Goal: Information Seeking & Learning: Learn about a topic

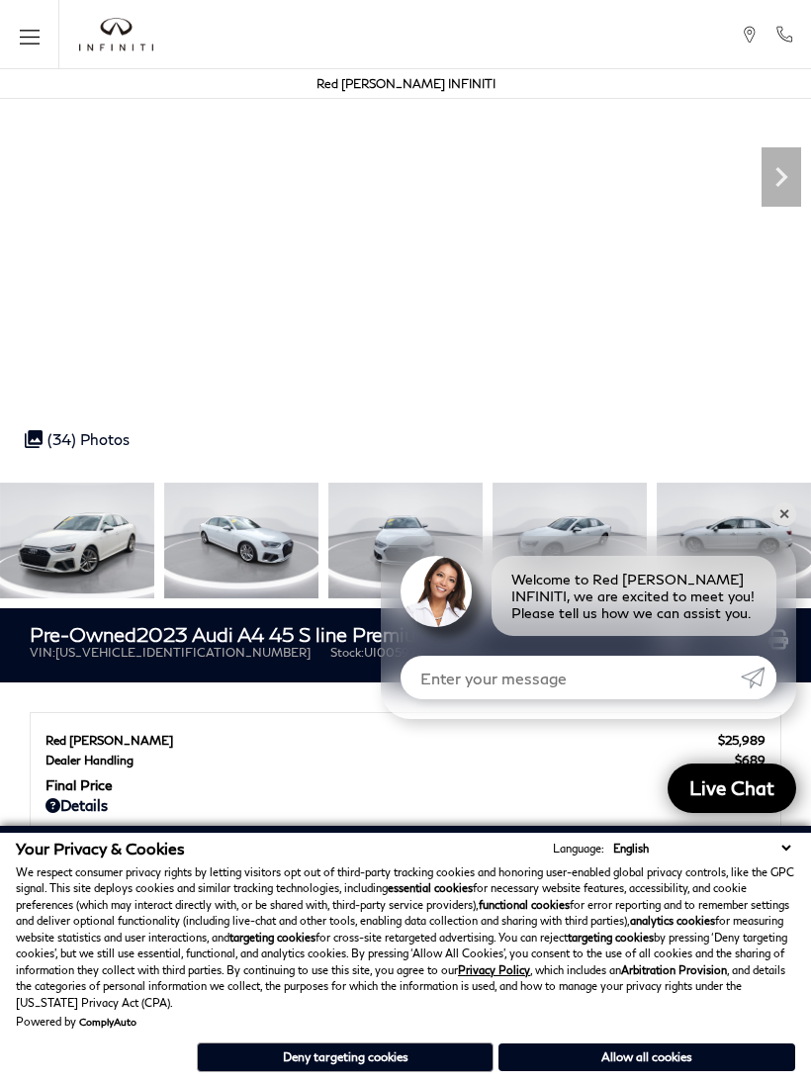
scroll to position [254, 0]
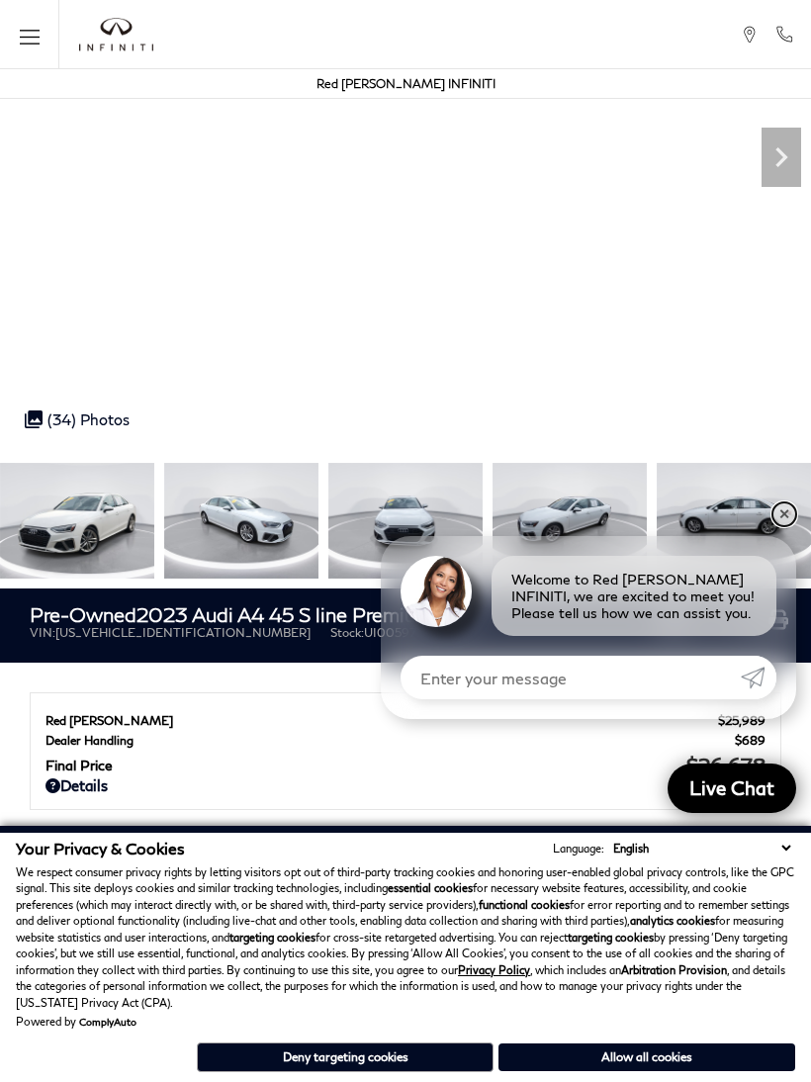
click at [779, 526] on link "✕" at bounding box center [785, 515] width 24 height 24
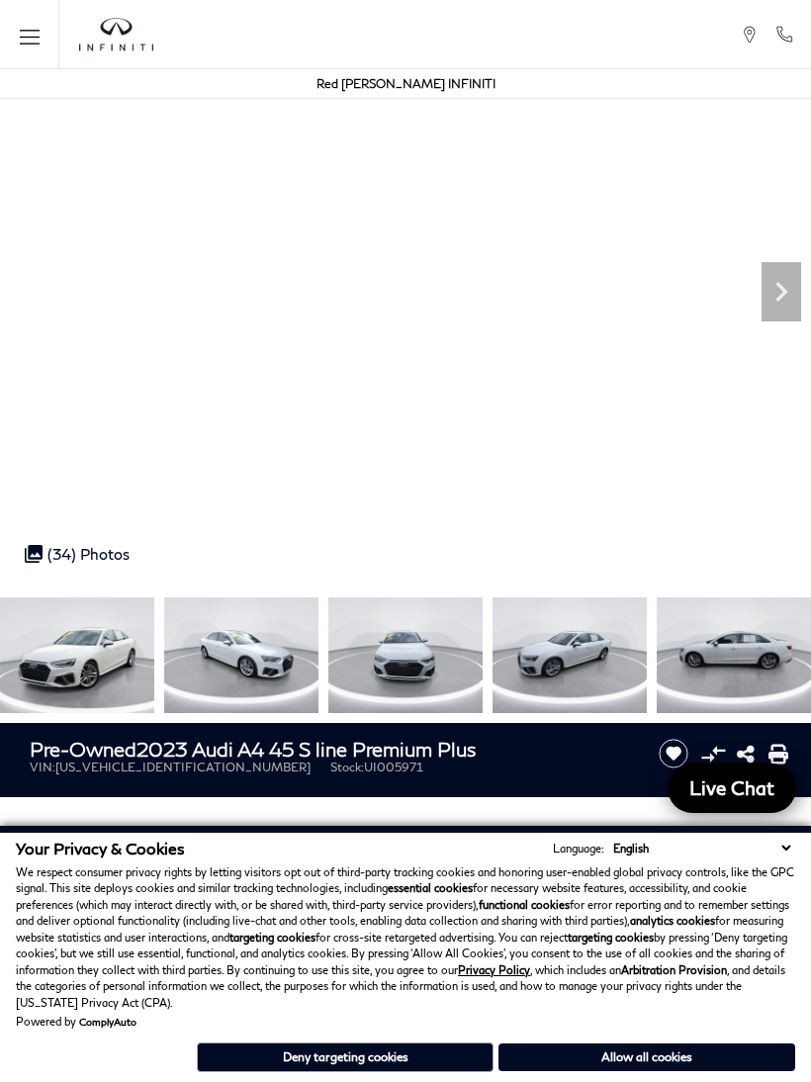
scroll to position [106, 0]
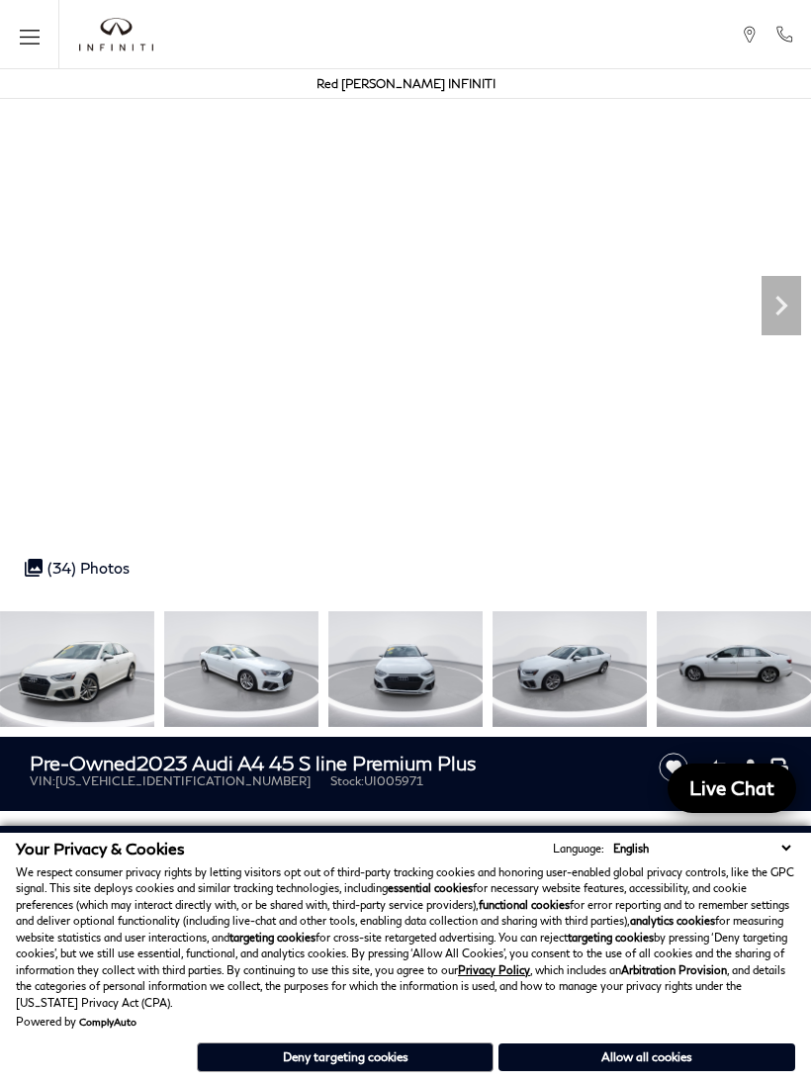
click at [780, 320] on icon "Next" at bounding box center [782, 306] width 40 height 40
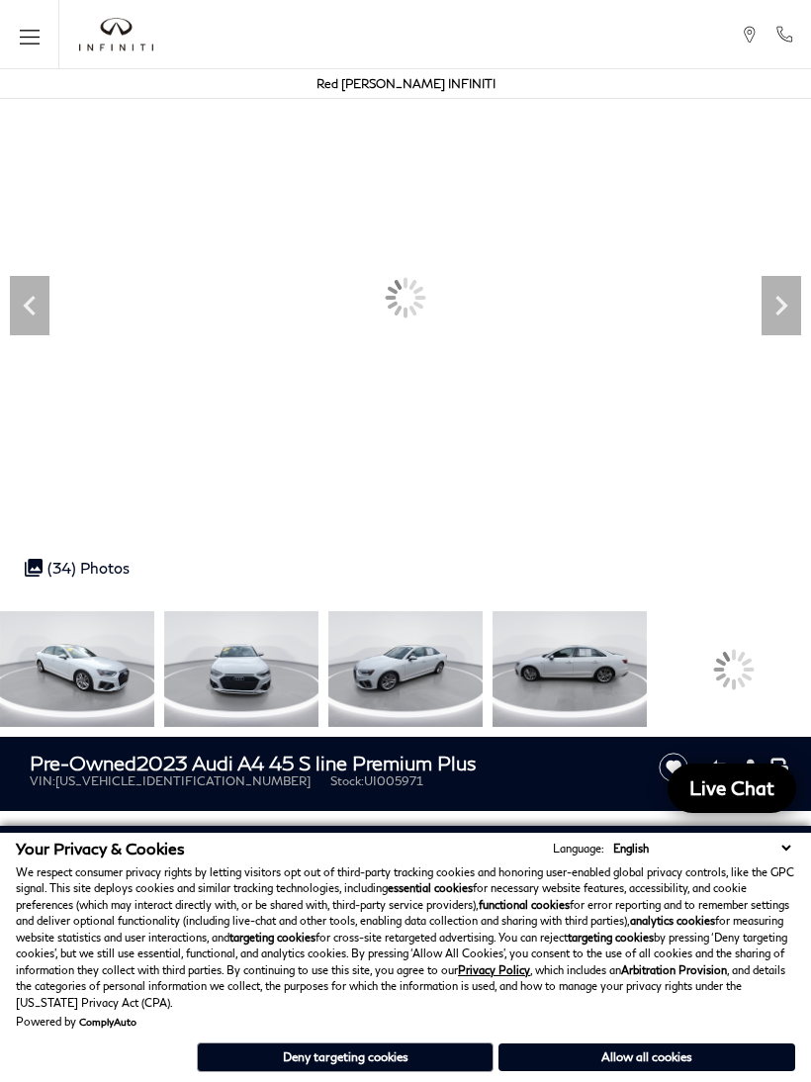
click at [789, 305] on icon "Next" at bounding box center [782, 306] width 40 height 40
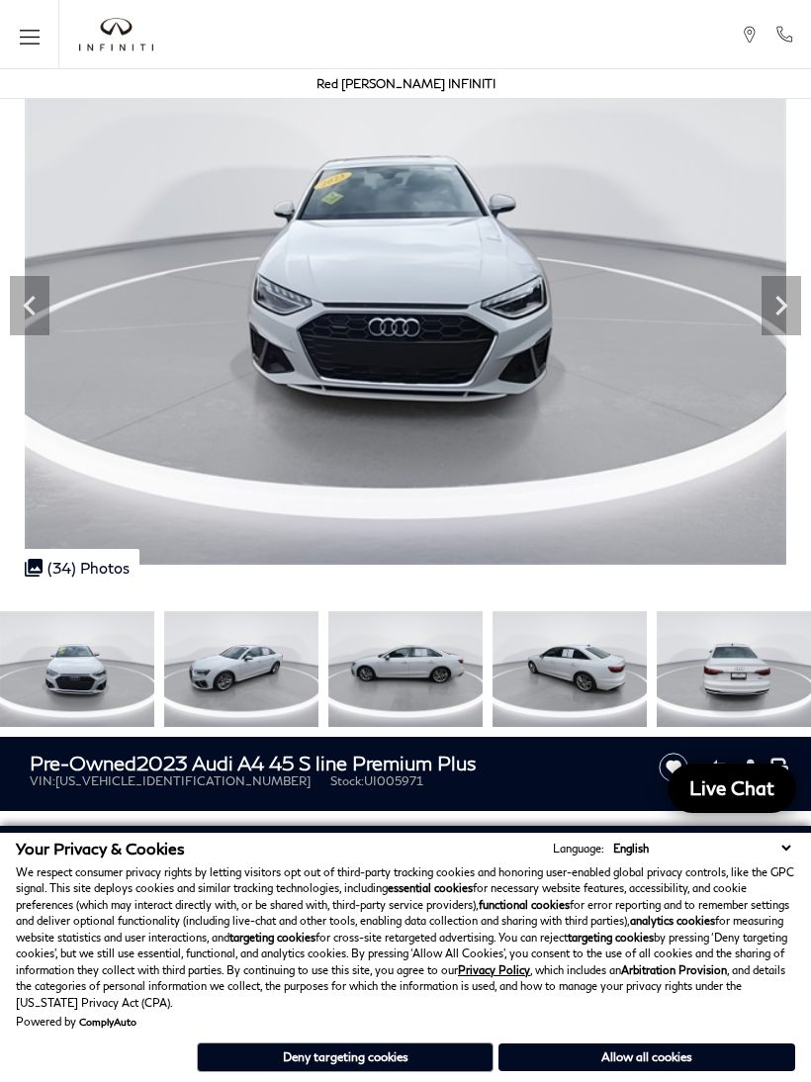
click at [783, 317] on icon "Next" at bounding box center [782, 306] width 40 height 40
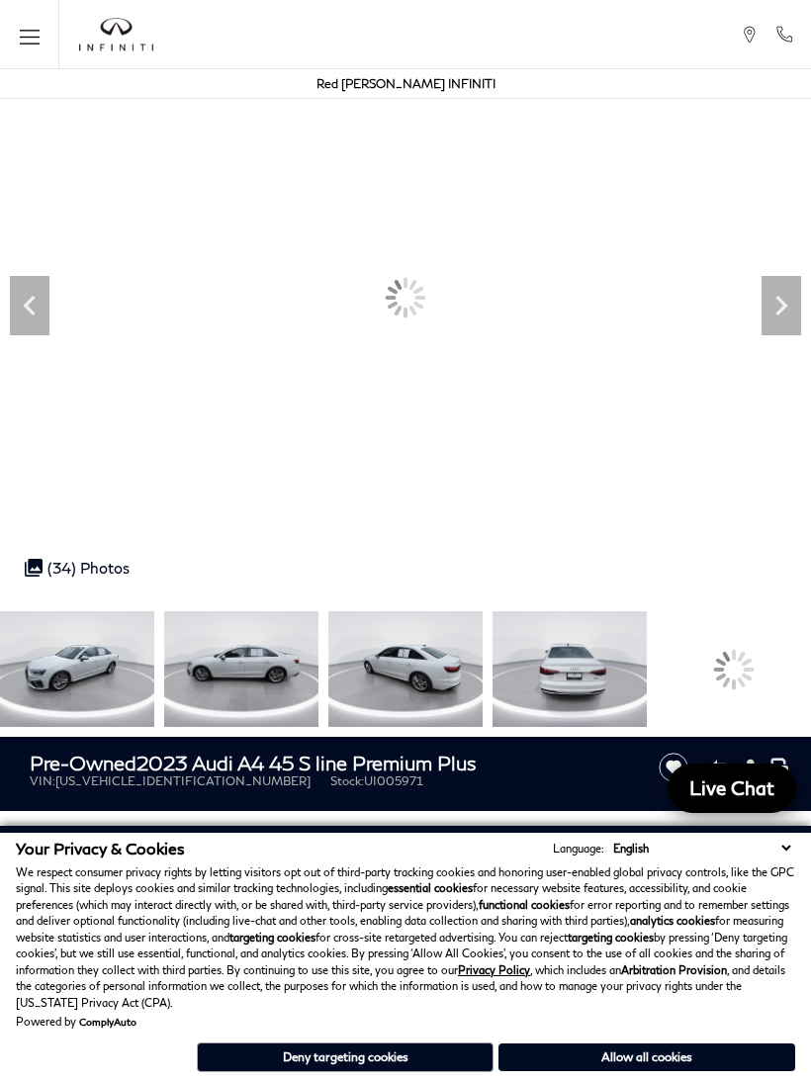
click at [781, 317] on icon "Next" at bounding box center [782, 306] width 40 height 40
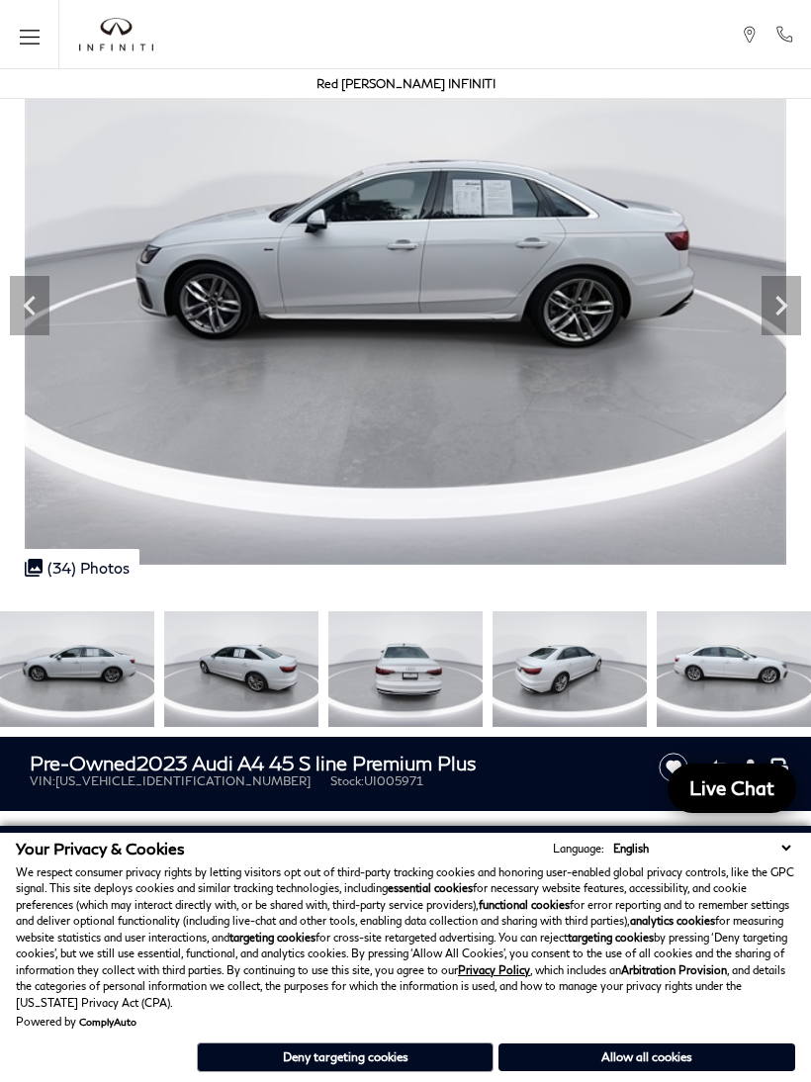
click at [800, 305] on icon "Next" at bounding box center [782, 306] width 40 height 40
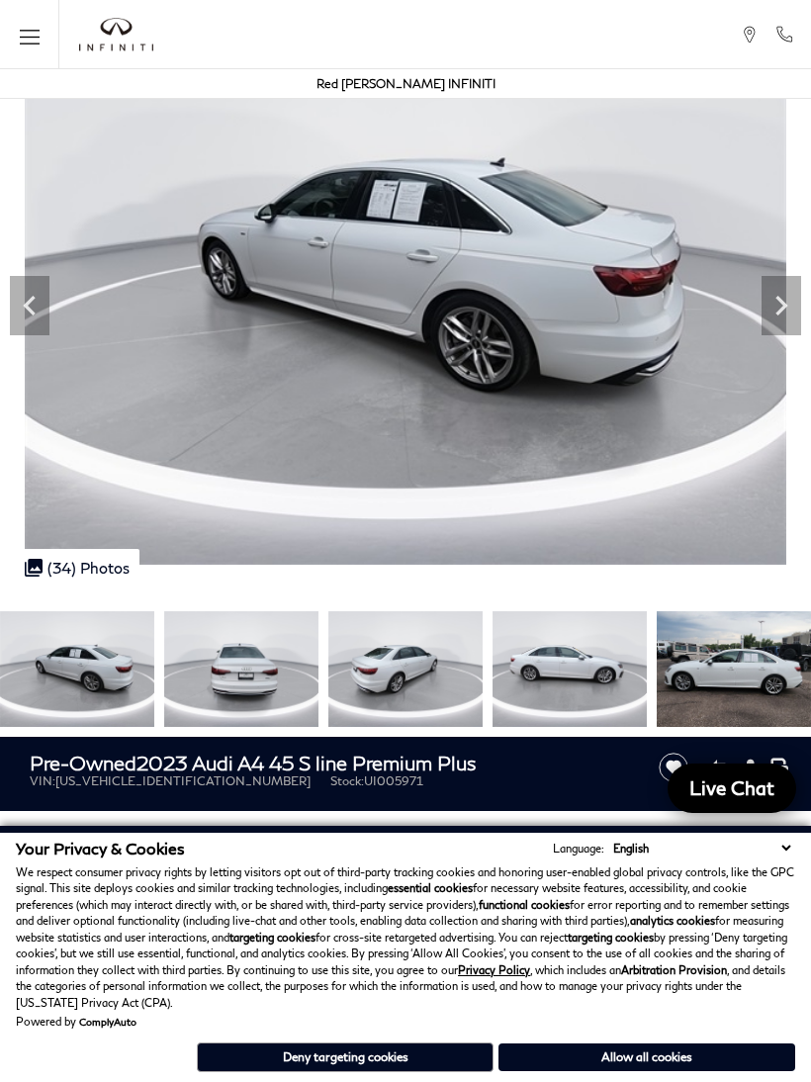
click at [790, 308] on icon "Next" at bounding box center [782, 306] width 40 height 40
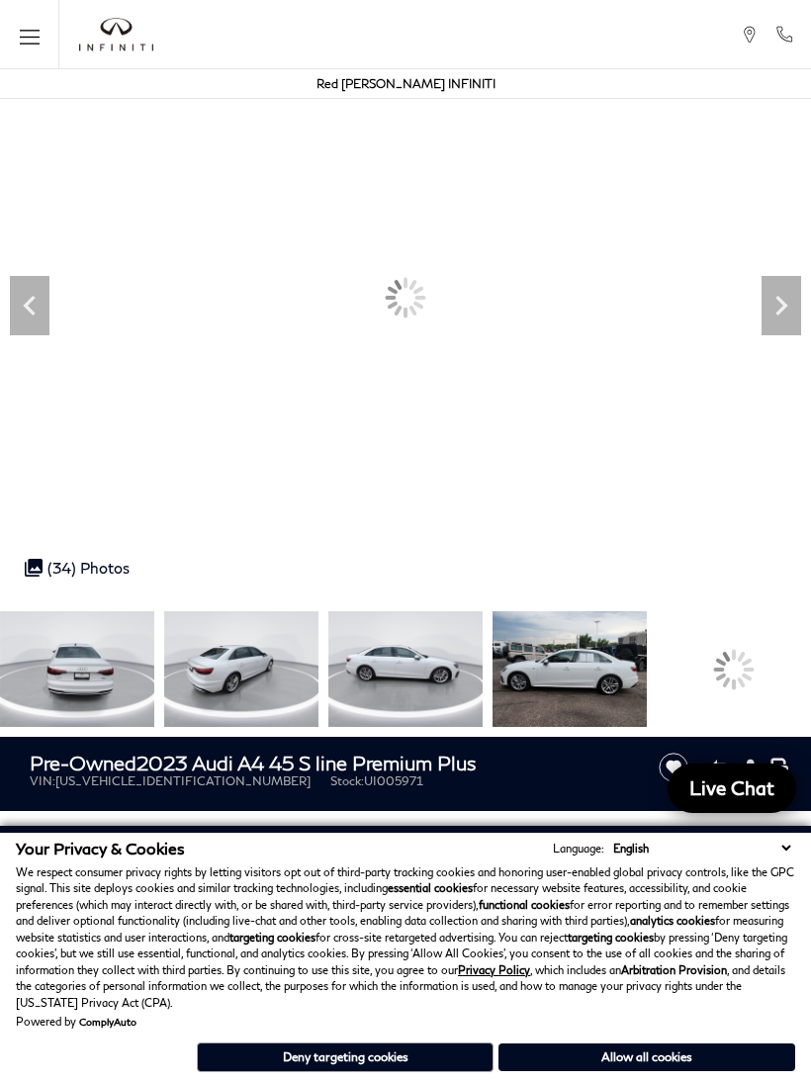
click at [782, 307] on icon "Next" at bounding box center [782, 306] width 40 height 40
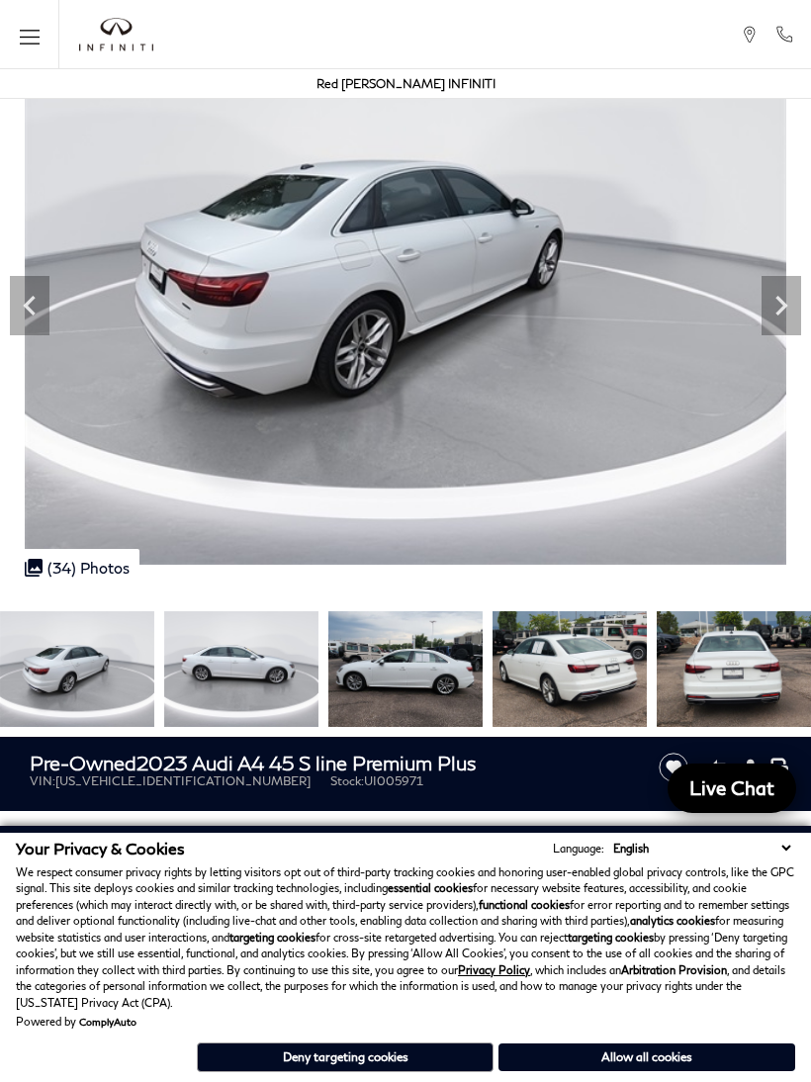
click at [784, 308] on icon "Next" at bounding box center [782, 306] width 12 height 20
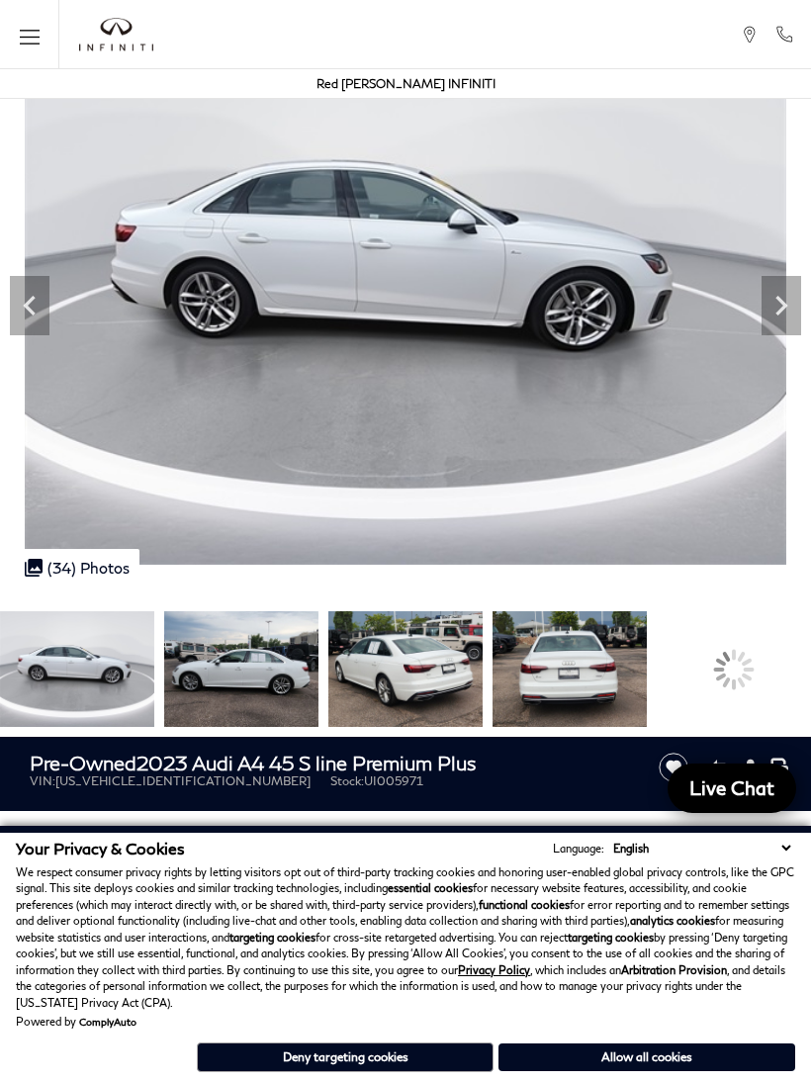
click at [778, 307] on icon "Next" at bounding box center [782, 306] width 40 height 40
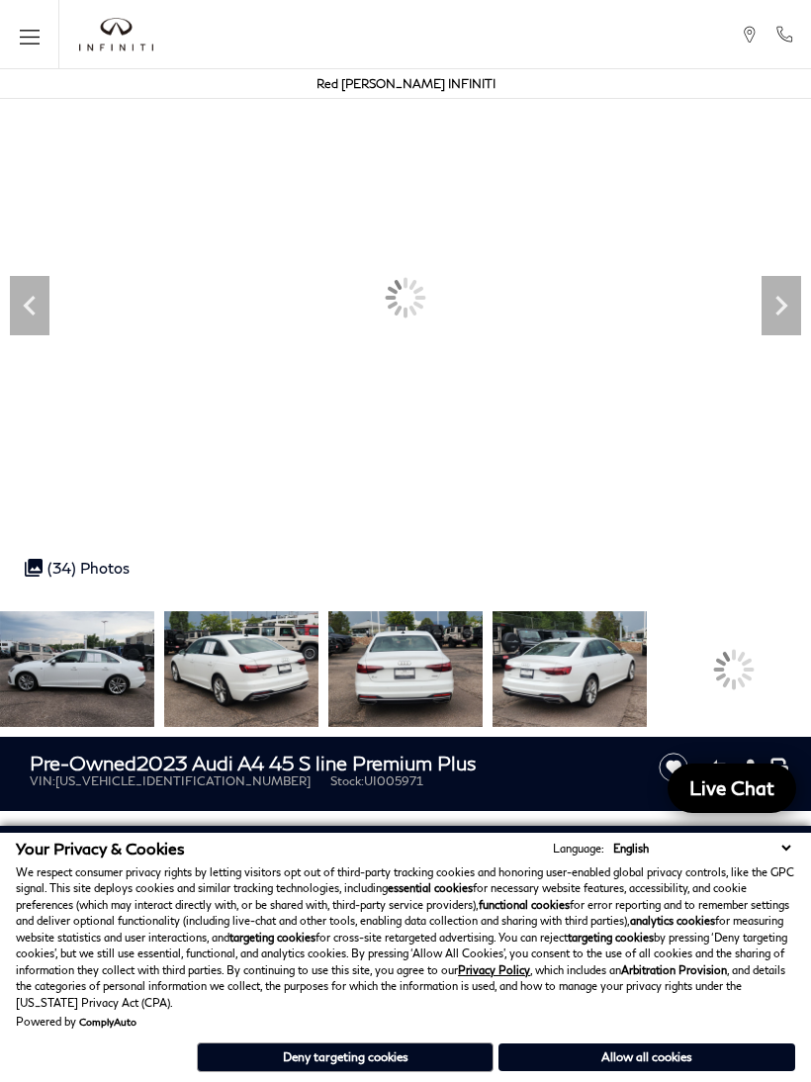
click at [782, 303] on icon "Next" at bounding box center [782, 306] width 12 height 20
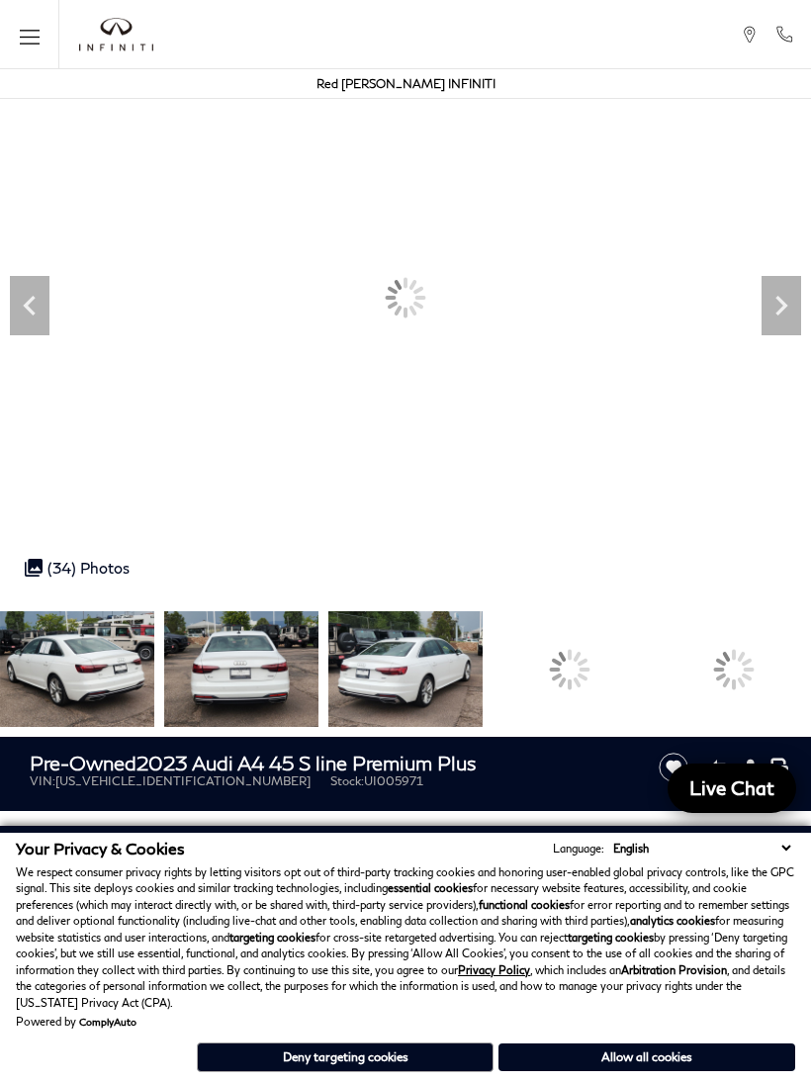
click at [782, 302] on icon "Next" at bounding box center [782, 306] width 12 height 20
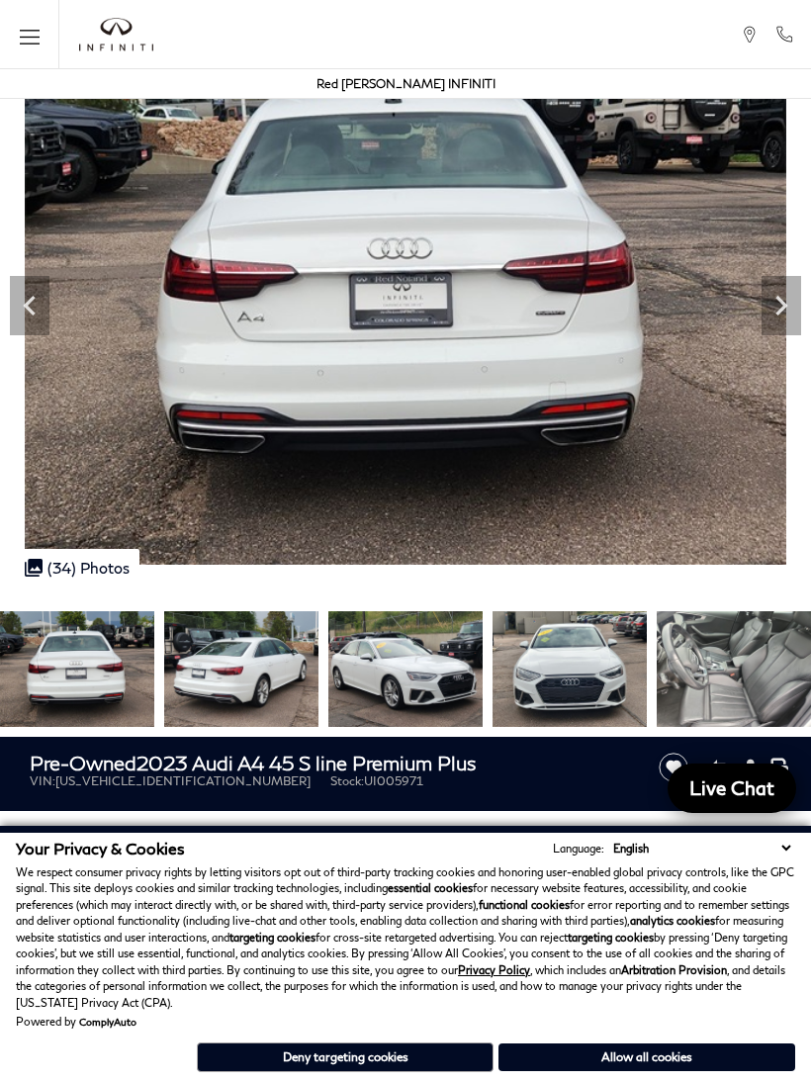
click at [780, 313] on icon "Next" at bounding box center [782, 306] width 12 height 20
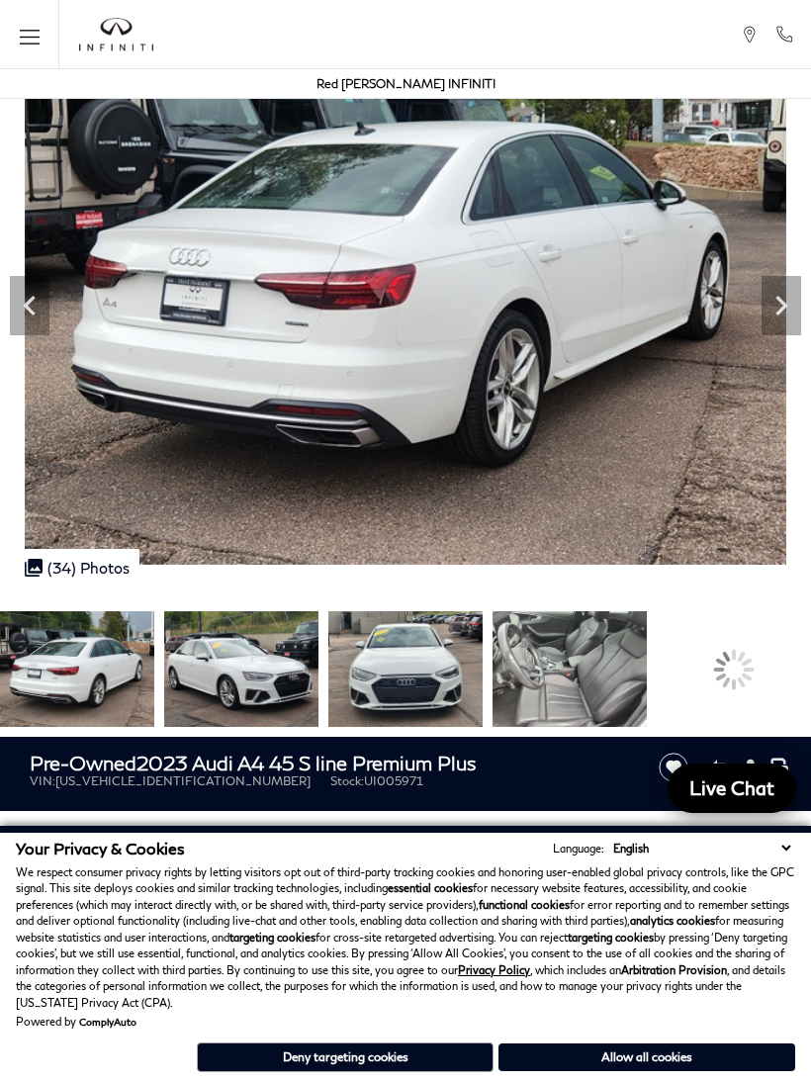
click at [785, 307] on icon "Next" at bounding box center [782, 306] width 12 height 20
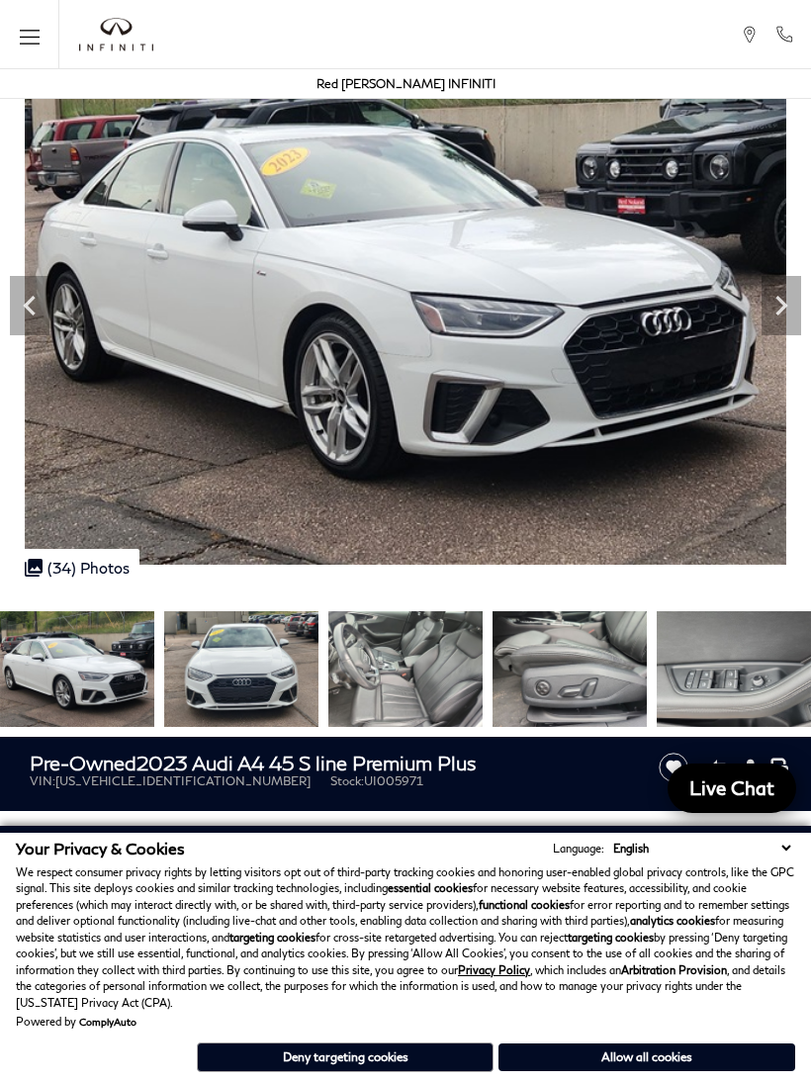
click at [768, 309] on icon "Next" at bounding box center [782, 306] width 40 height 40
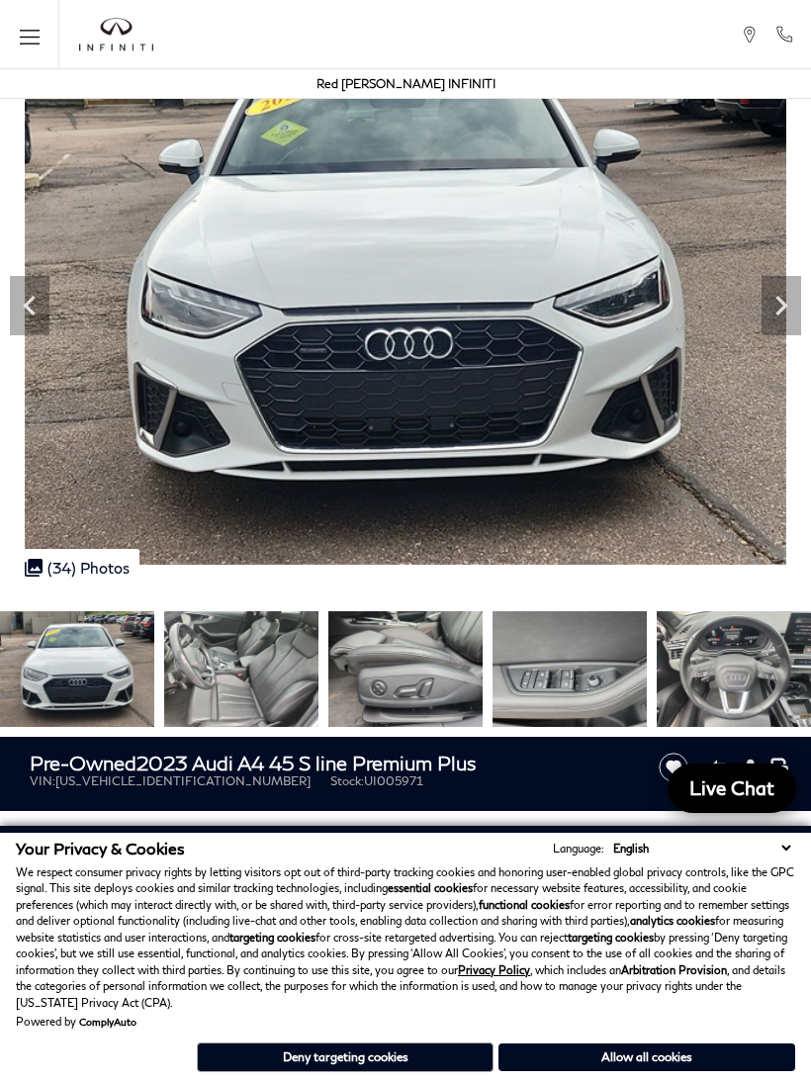
click at [799, 297] on icon "Next" at bounding box center [782, 306] width 40 height 40
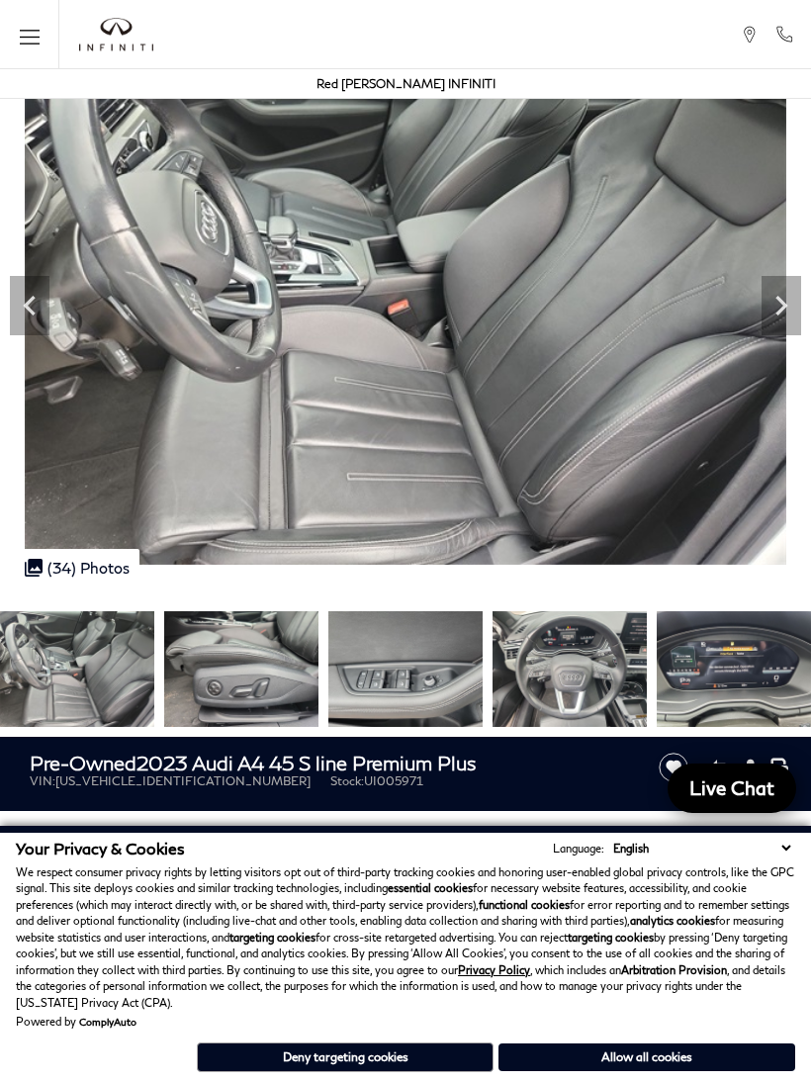
click at [787, 300] on icon "Next" at bounding box center [782, 306] width 40 height 40
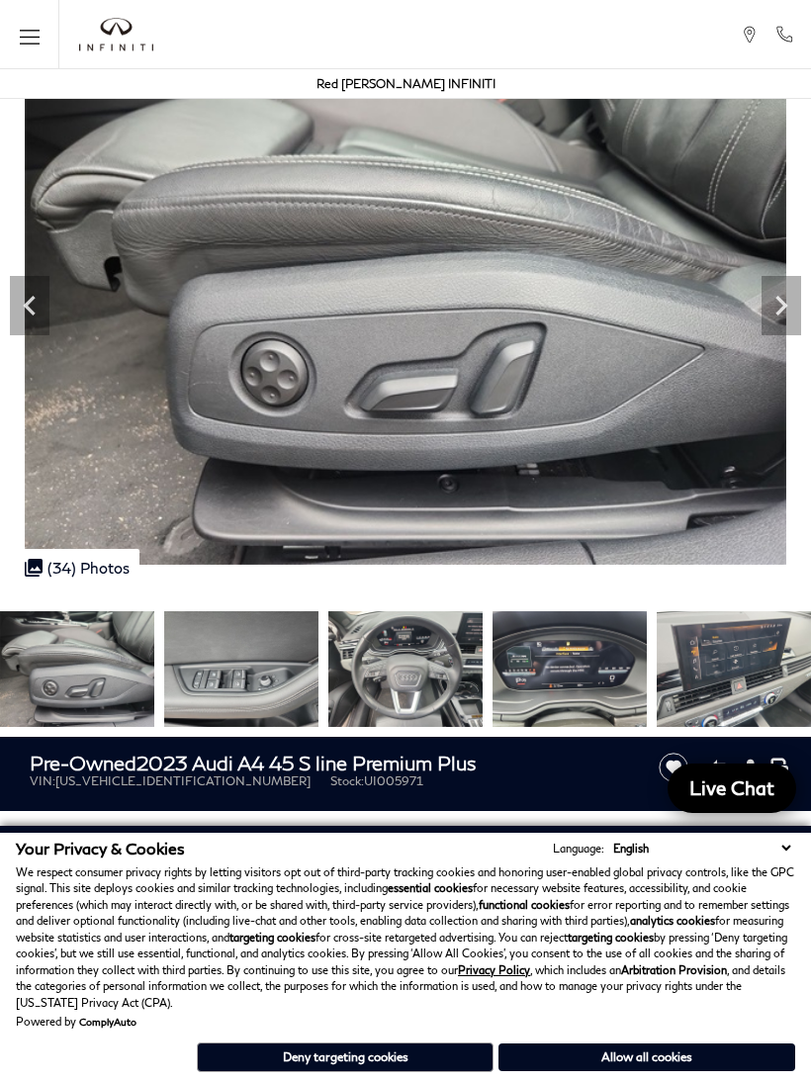
click at [787, 304] on icon "Next" at bounding box center [782, 306] width 12 height 20
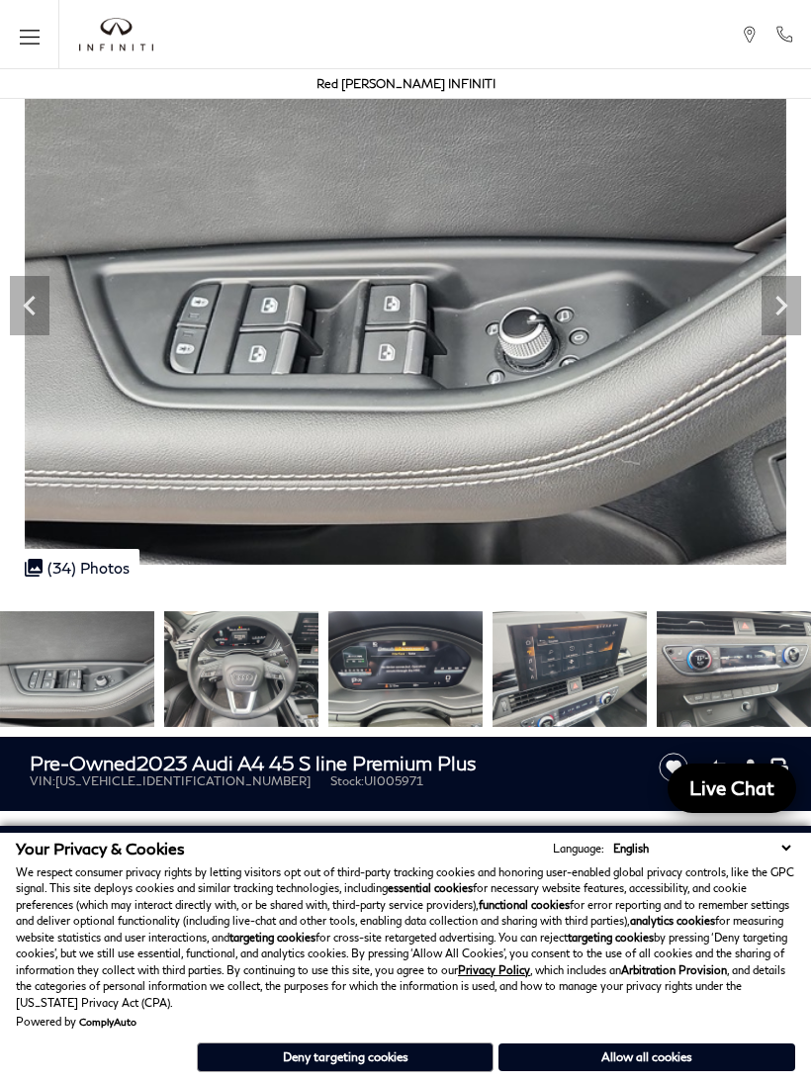
click at [777, 307] on icon "Next" at bounding box center [782, 306] width 40 height 40
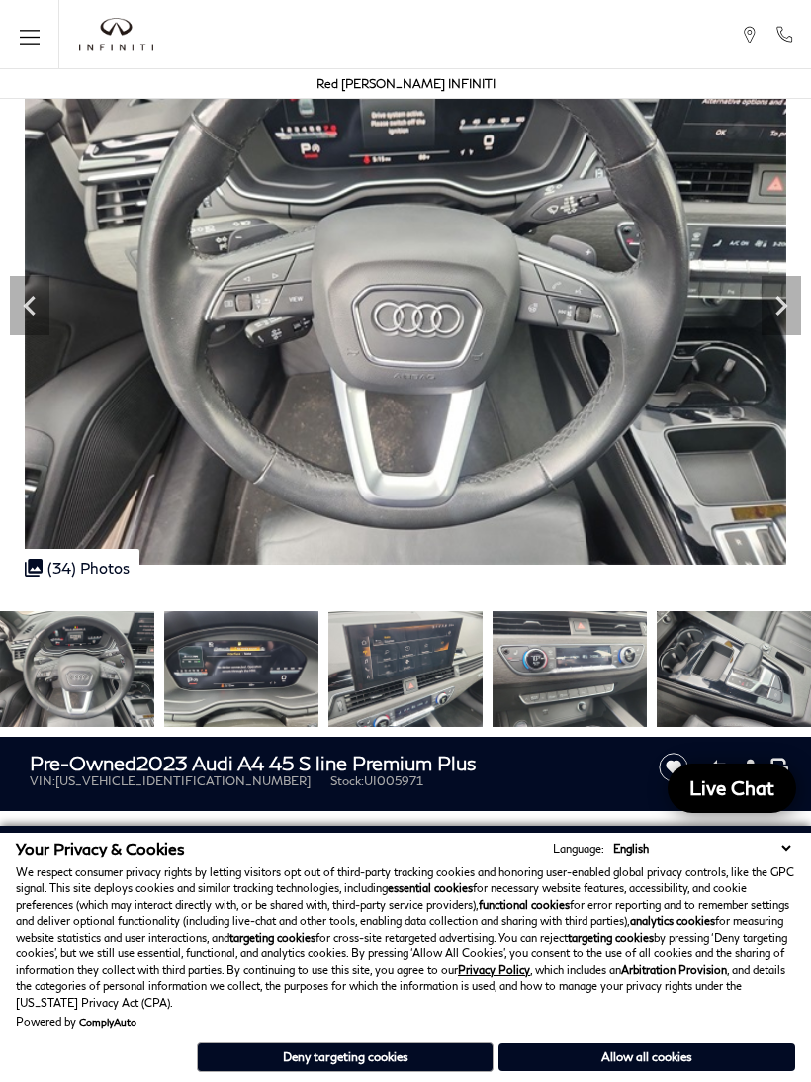
click at [806, 289] on img at bounding box center [405, 279] width 811 height 572
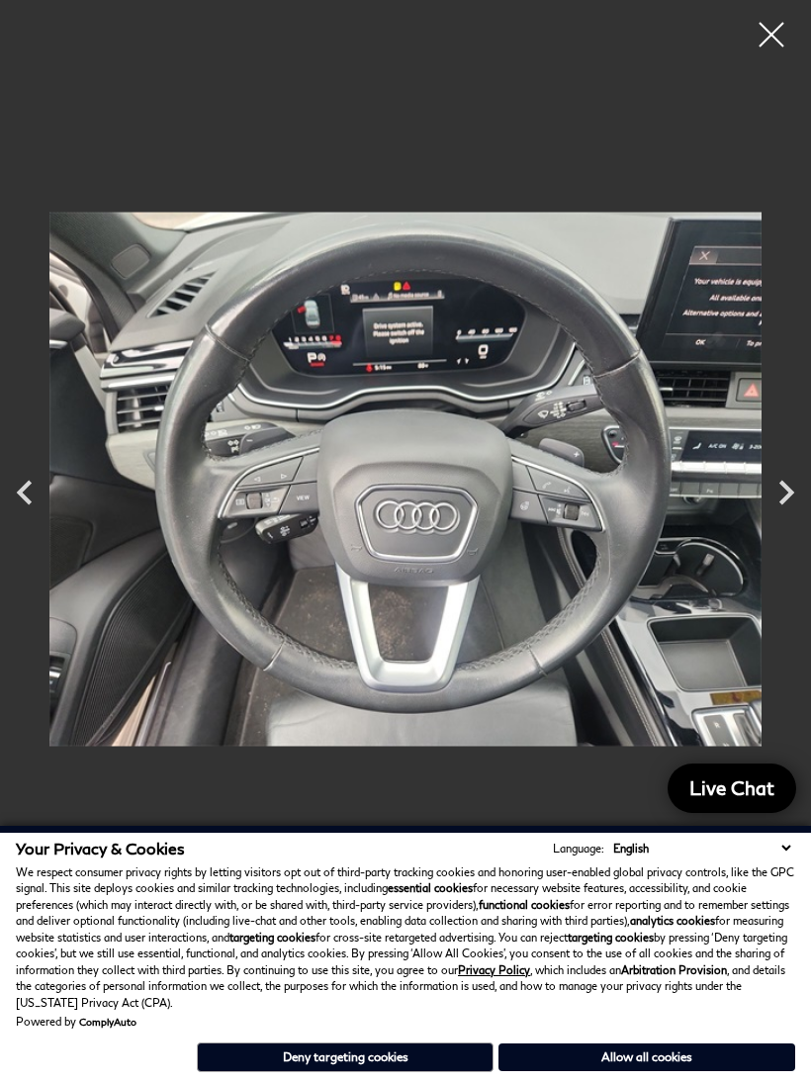
click at [800, 515] on icon "Next" at bounding box center [786, 492] width 49 height 49
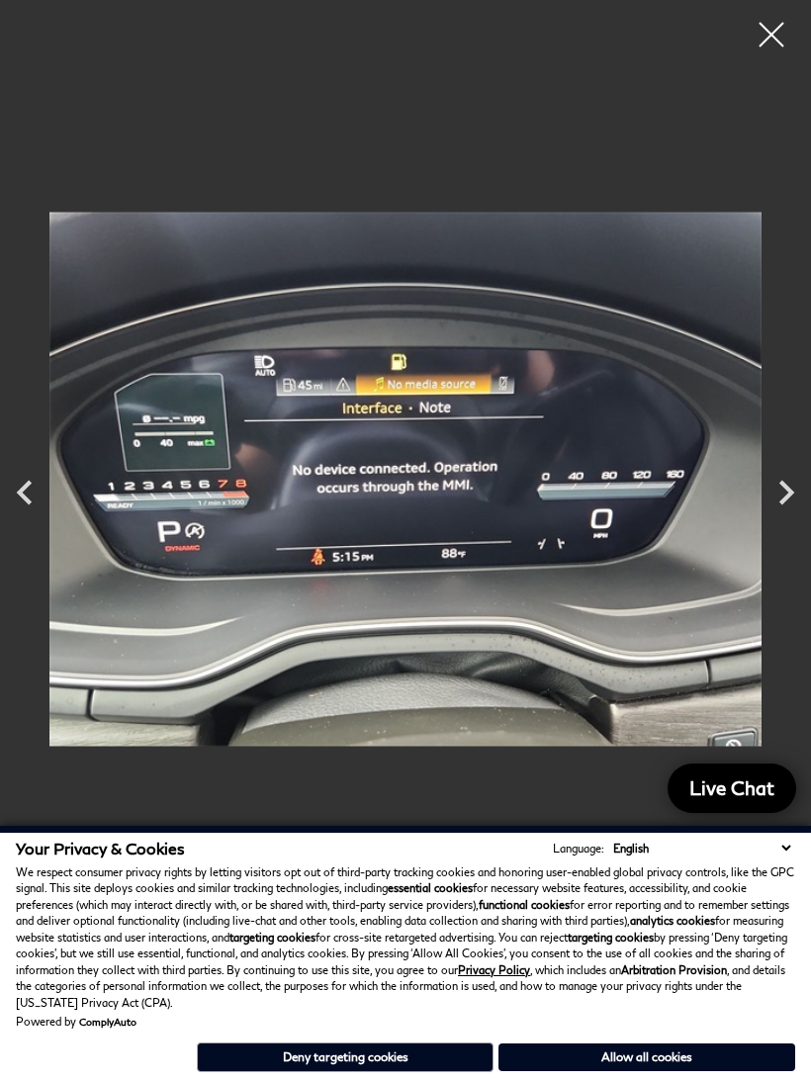
click at [808, 500] on icon "Next" at bounding box center [786, 492] width 49 height 49
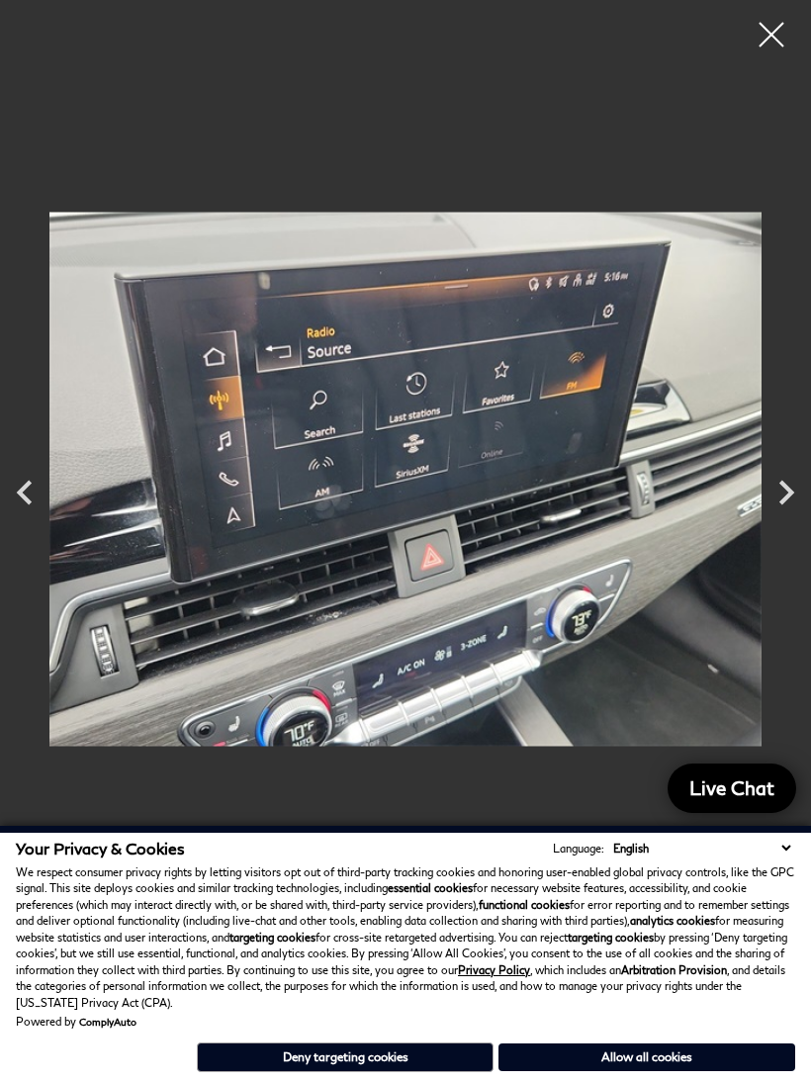
click at [790, 505] on icon "Next" at bounding box center [787, 492] width 15 height 25
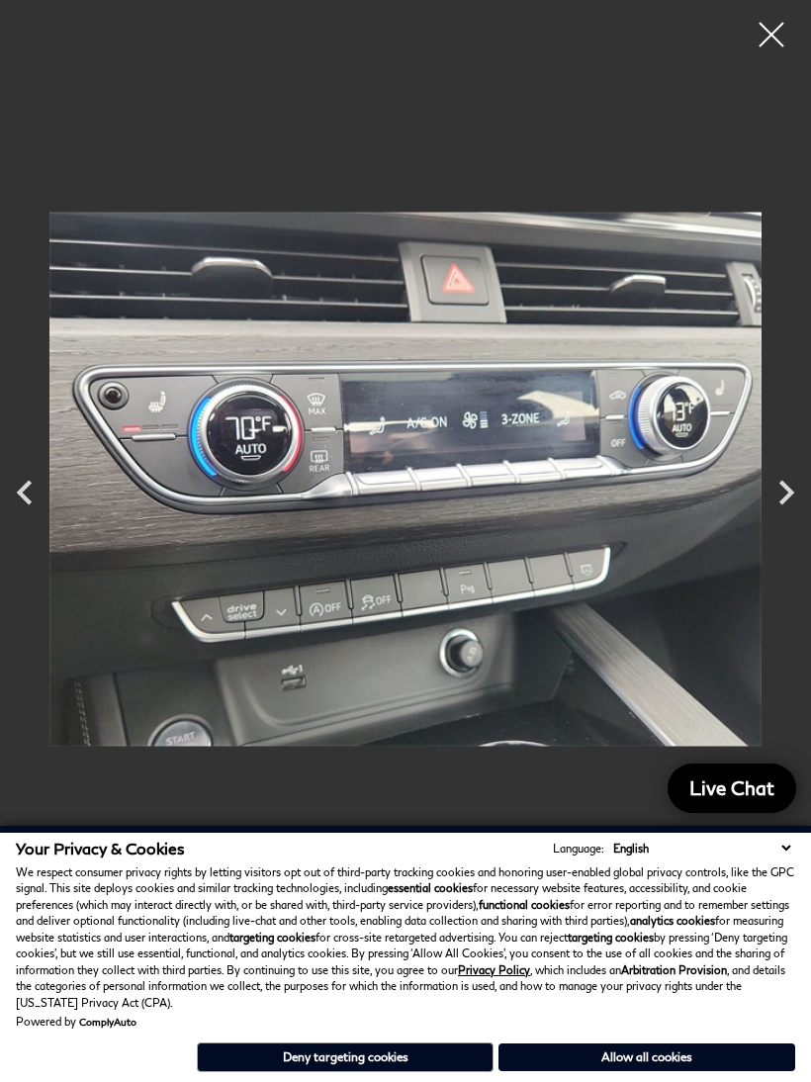
click at [794, 509] on icon "Next" at bounding box center [786, 492] width 49 height 49
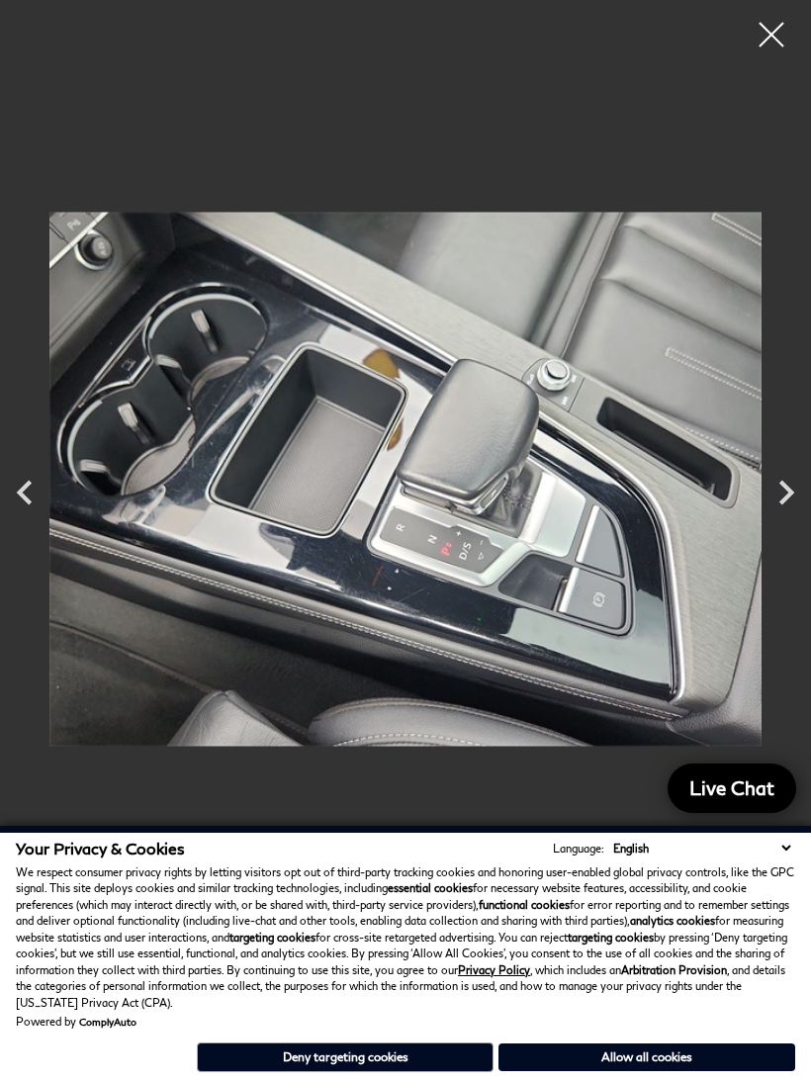
click at [802, 506] on icon "Next" at bounding box center [786, 492] width 49 height 49
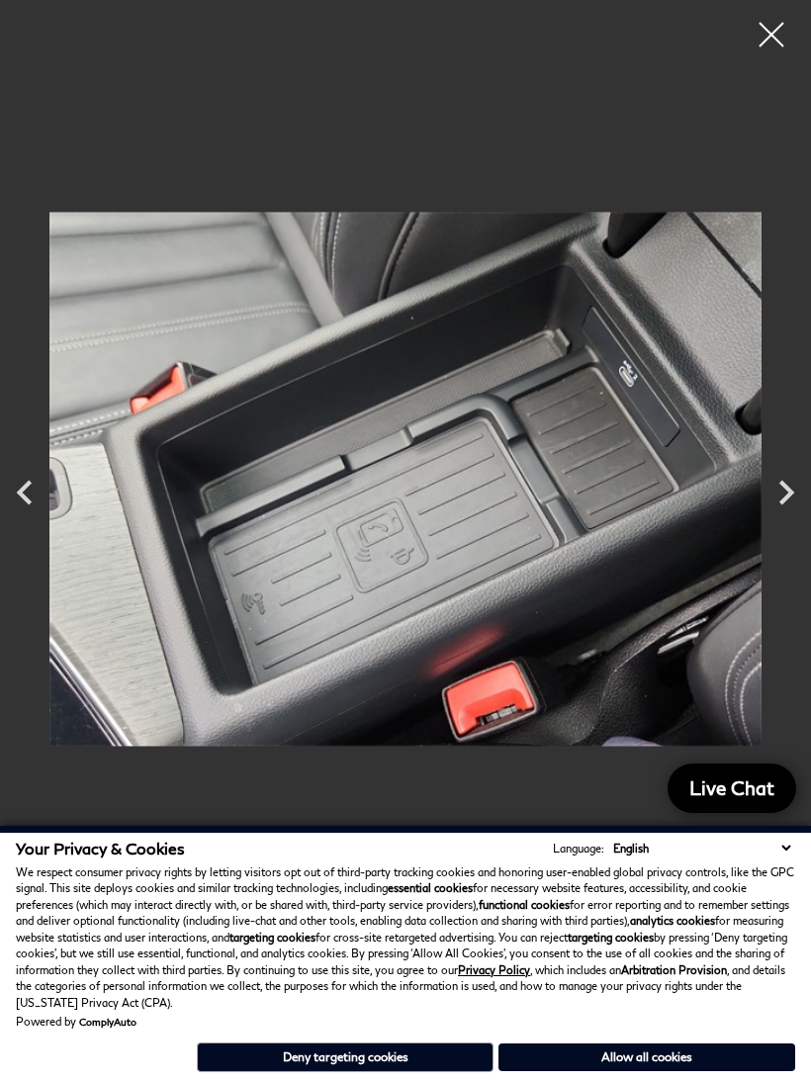
click at [37, 500] on icon "Previous" at bounding box center [24, 492] width 49 height 49
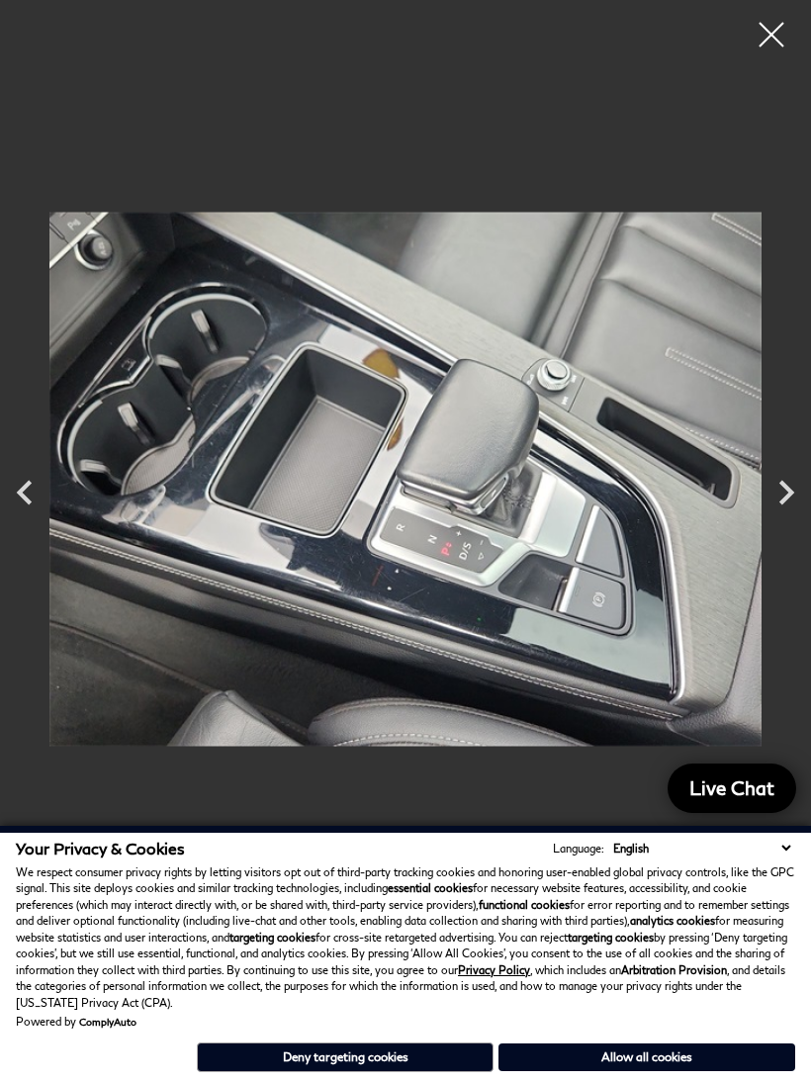
click at [771, 36] on div at bounding box center [771, 34] width 49 height 49
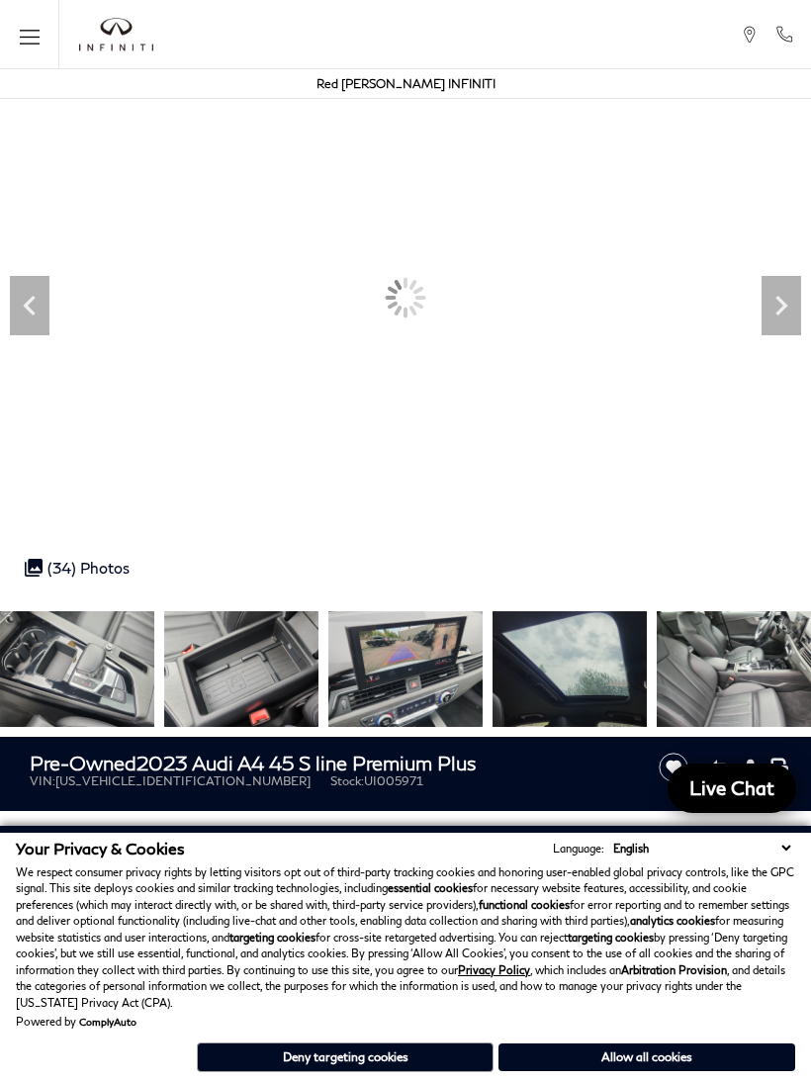
scroll to position [0, 0]
